Goal: Navigation & Orientation: Find specific page/section

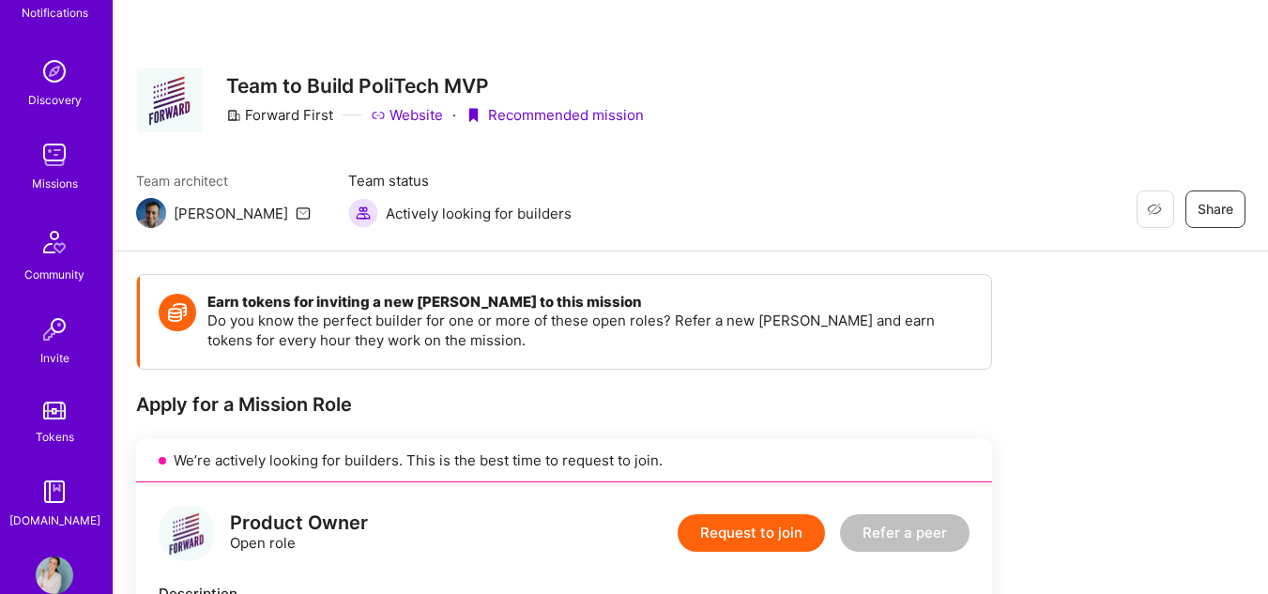
scroll to position [181, 0]
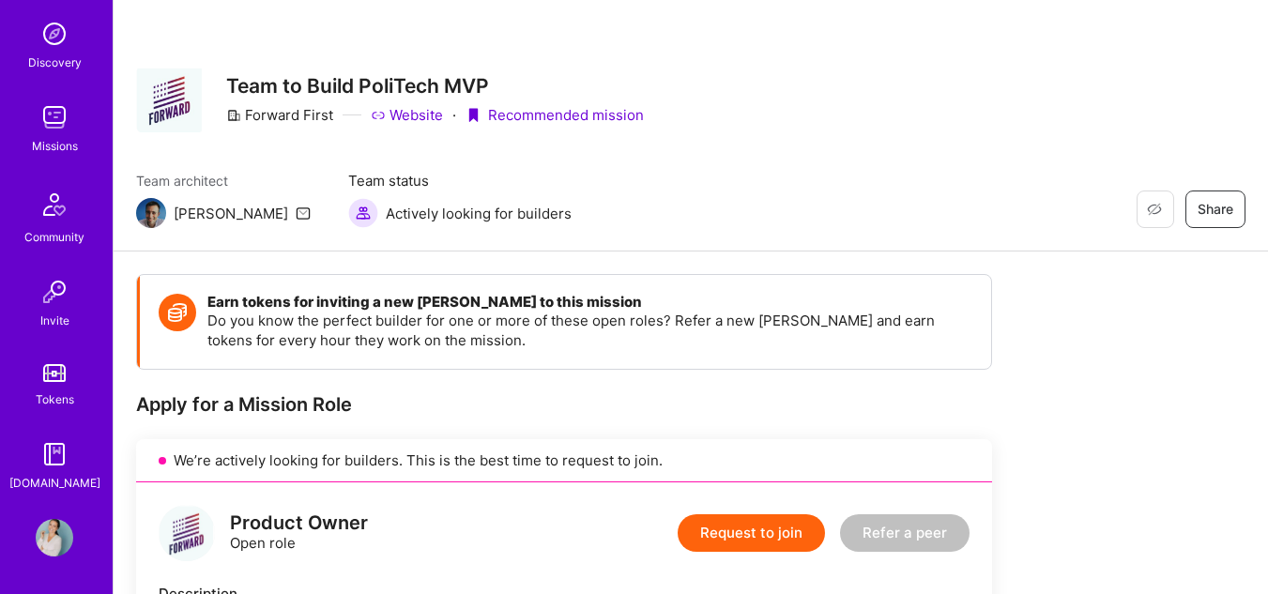
click at [69, 125] on link "Missions" at bounding box center [54, 127] width 116 height 57
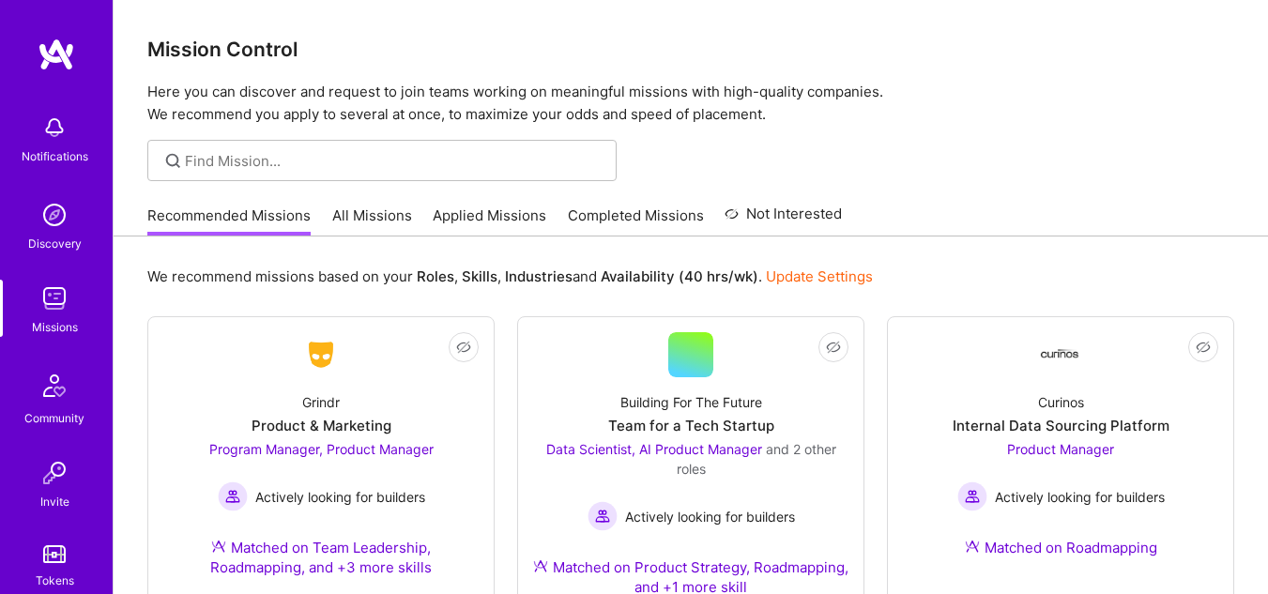
click at [1248, 16] on div "Mission Control Here you can discover and request to join teams working on mean…" at bounding box center [691, 63] width 1154 height 126
click at [370, 207] on link "All Missions" at bounding box center [372, 220] width 80 height 31
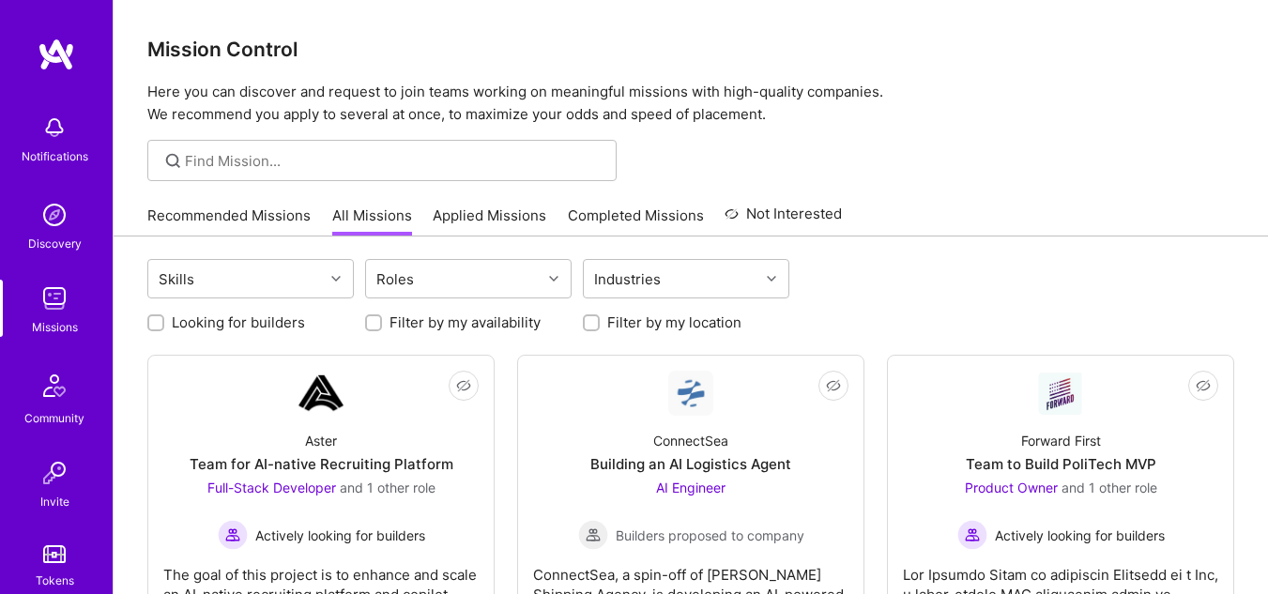
click at [1224, 79] on div "Mission Control Here you can discover and request to join teams working on mean…" at bounding box center [691, 63] width 1154 height 126
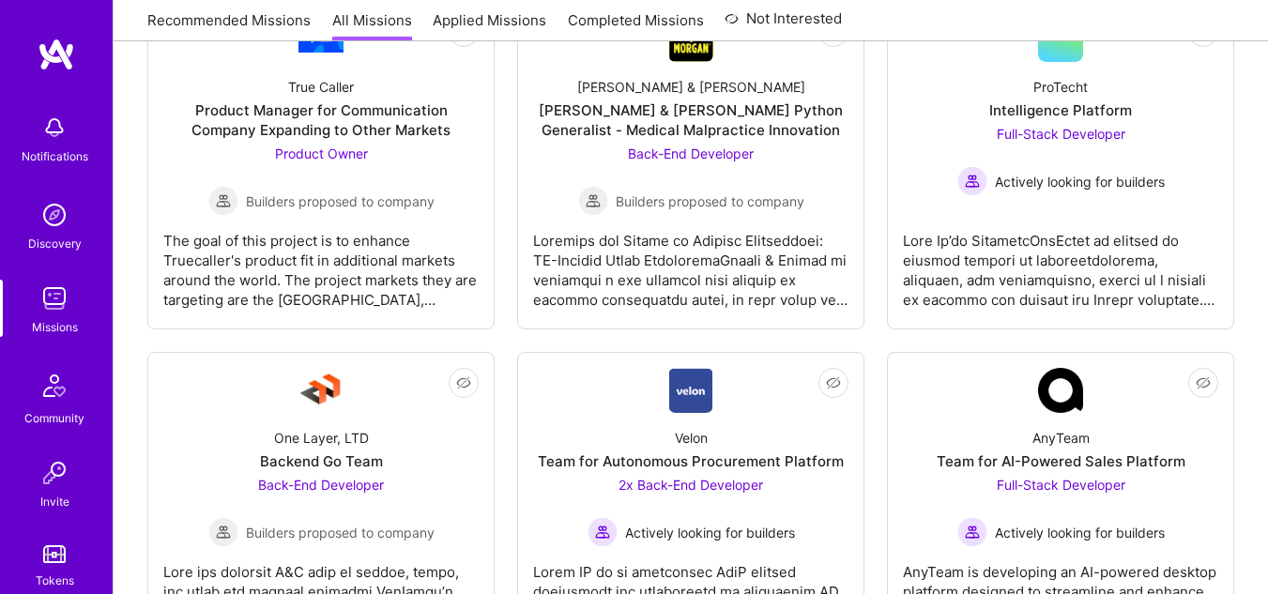
scroll to position [4879, 0]
